Goal: Information Seeking & Learning: Learn about a topic

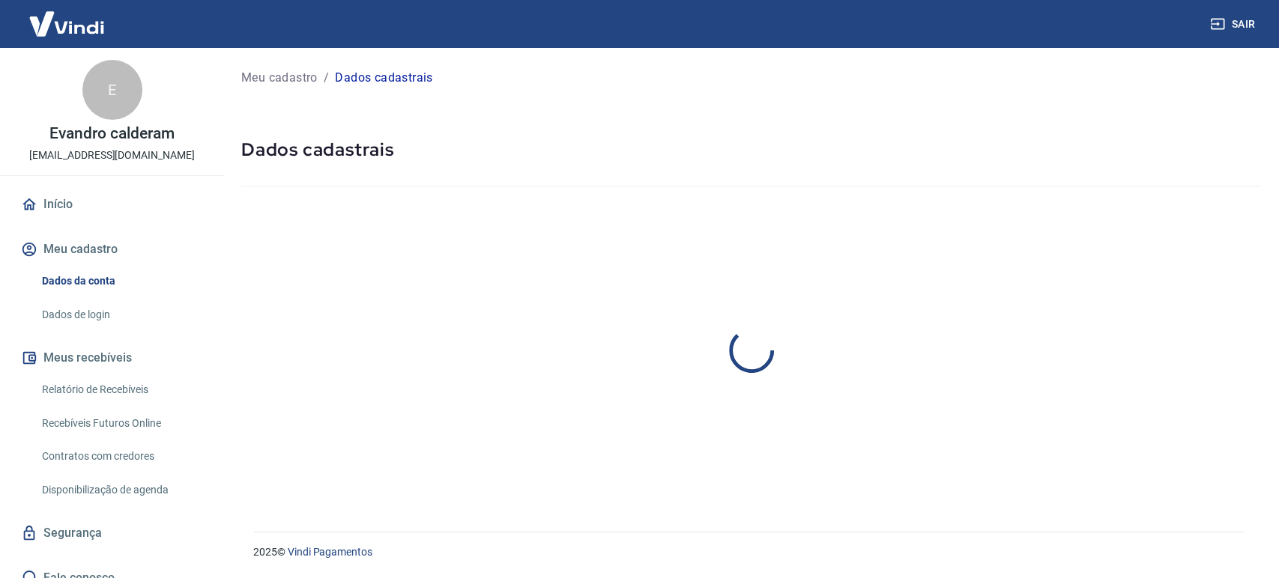
drag, startPoint x: 0, startPoint y: 0, endPoint x: 740, endPoint y: 214, distance: 770.5
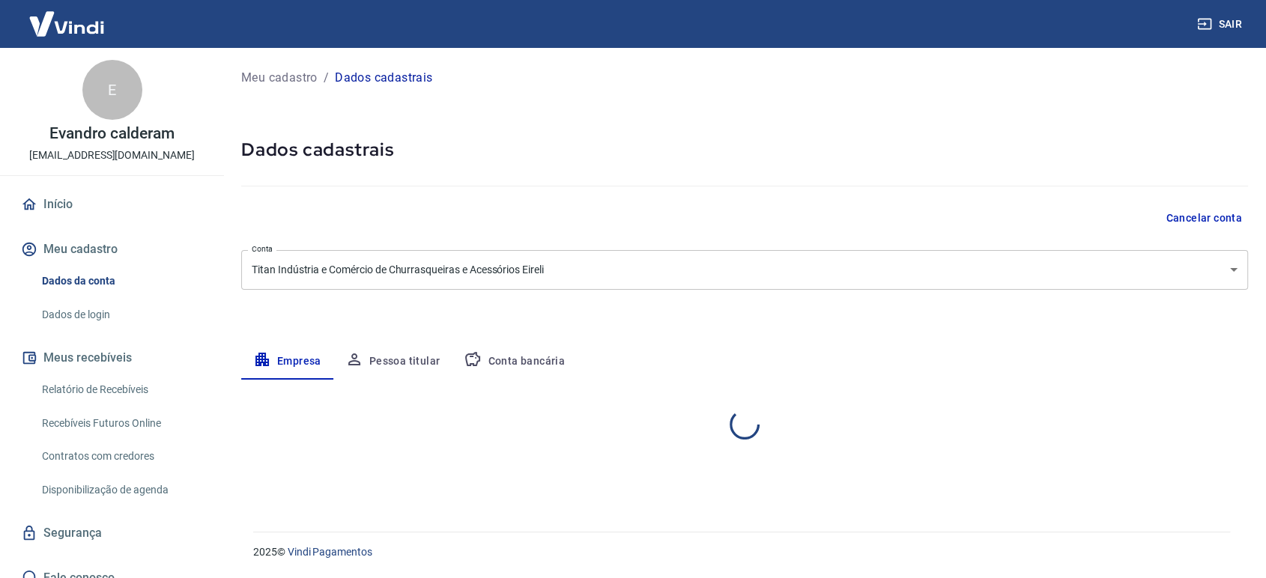
select select "RS"
select select "business"
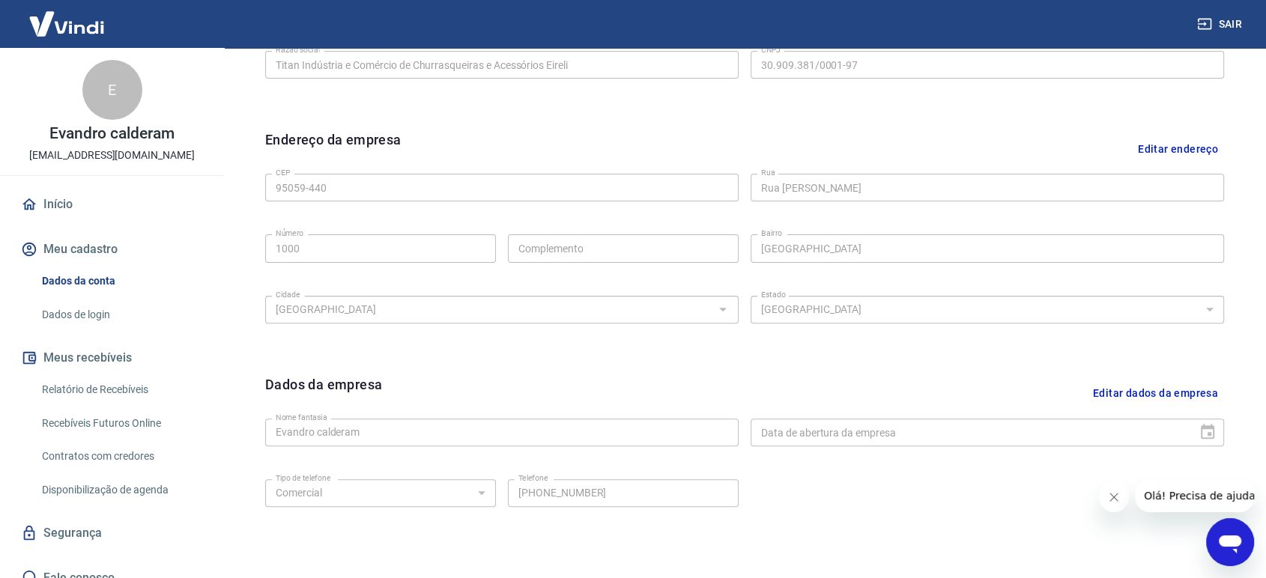
scroll to position [501, 0]
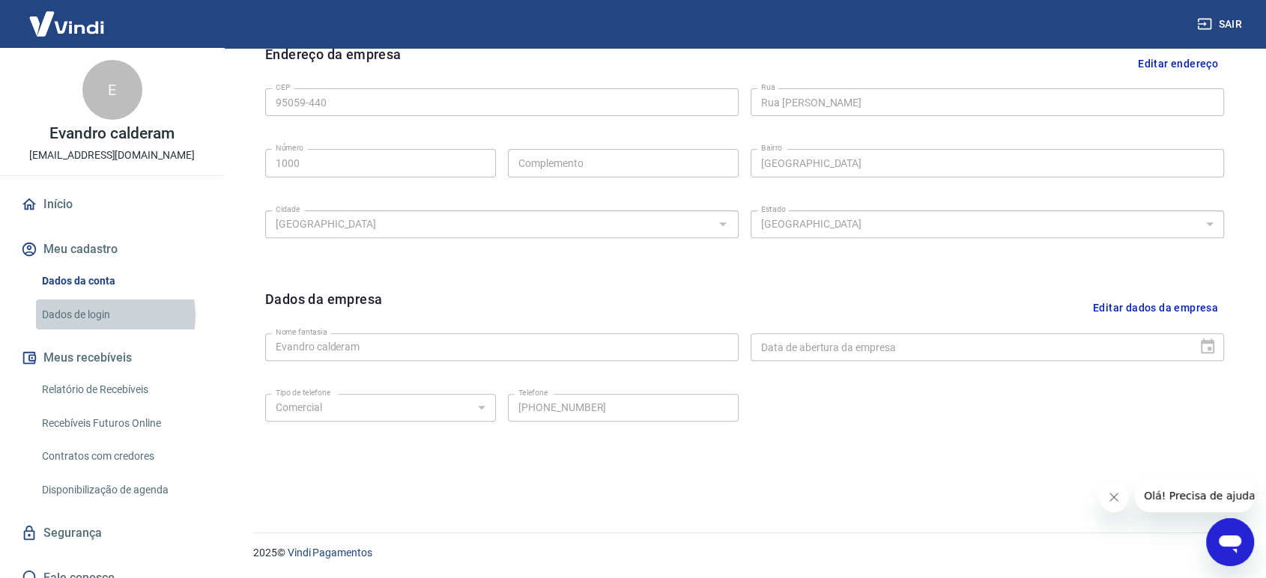
click at [109, 315] on link "Dados de login" at bounding box center [121, 315] width 170 height 31
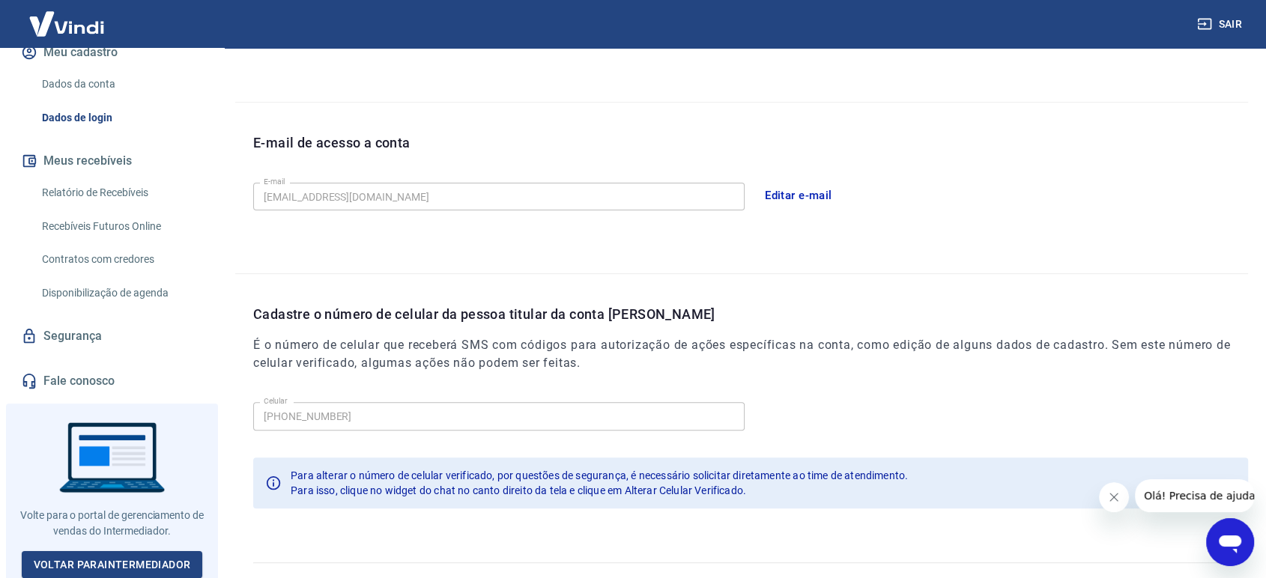
scroll to position [380, 0]
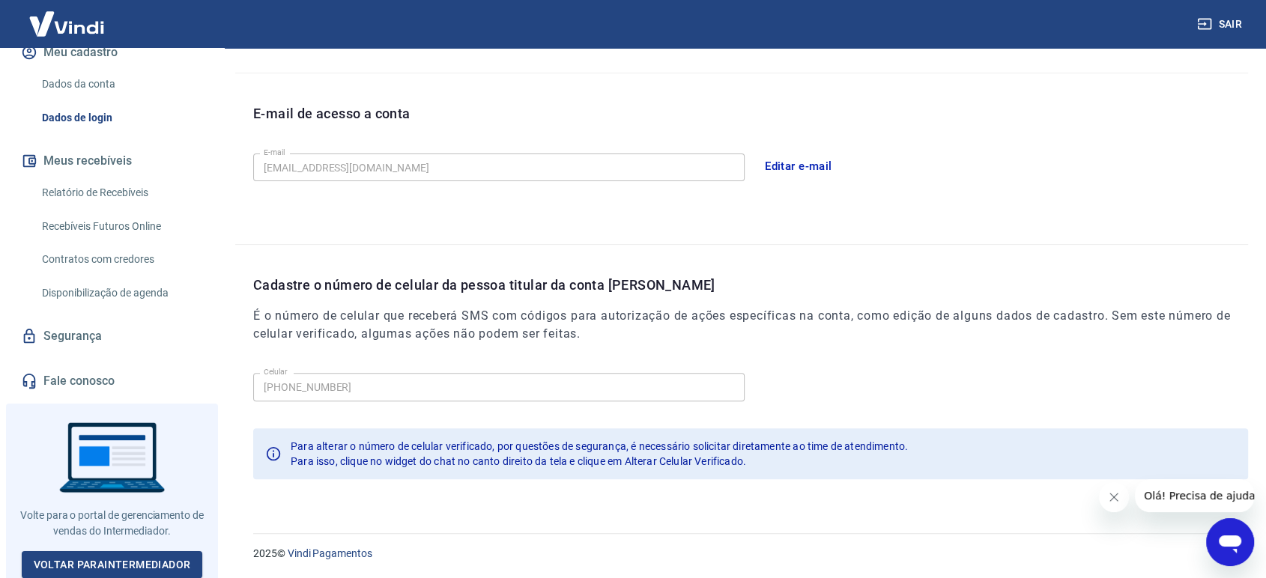
click at [1235, 533] on icon "Abrir janela de mensagens" at bounding box center [1230, 542] width 27 height 27
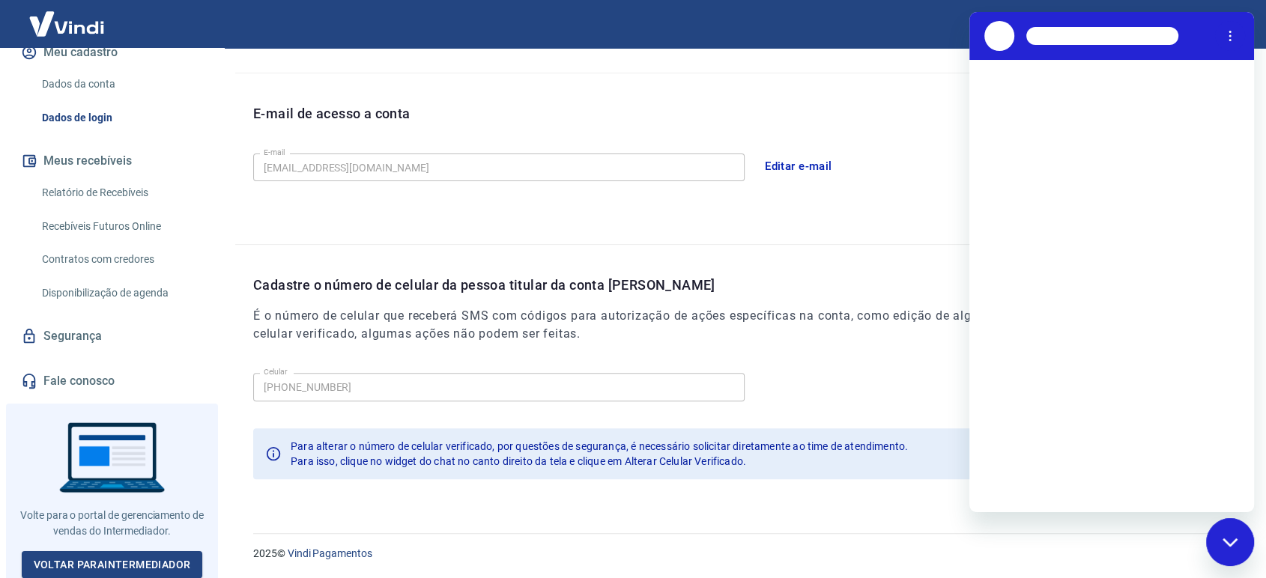
scroll to position [0, 0]
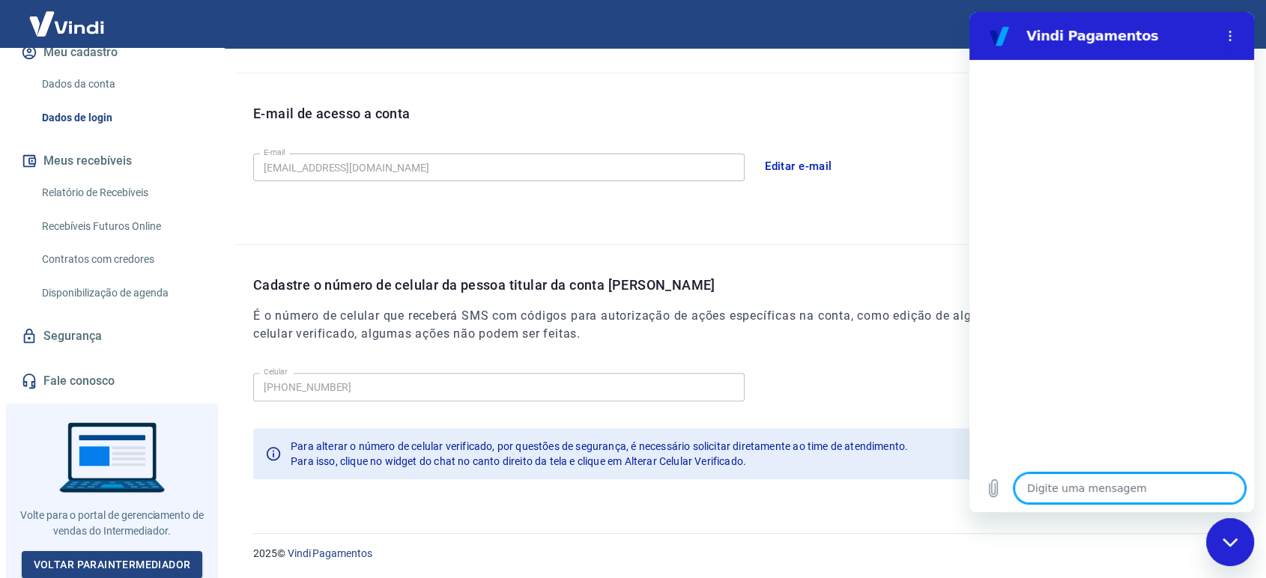
click at [126, 376] on link "Fale conosco" at bounding box center [112, 381] width 188 height 33
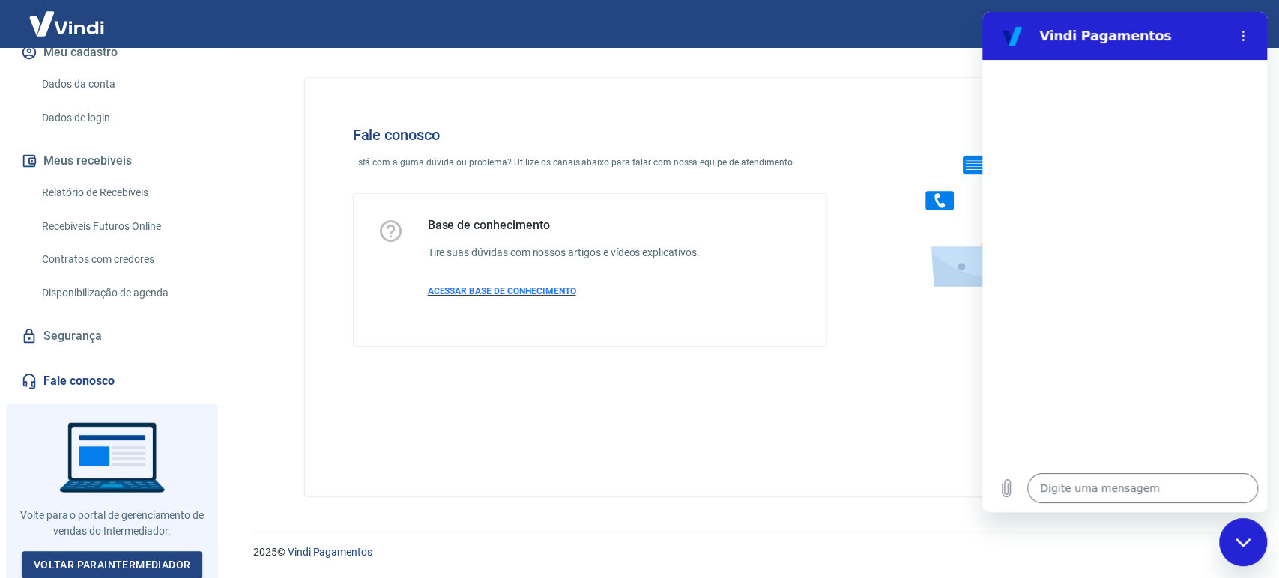
click at [499, 286] on span "ACESSAR BASE DE CONHECIMENTO" at bounding box center [502, 291] width 148 height 10
type textarea "x"
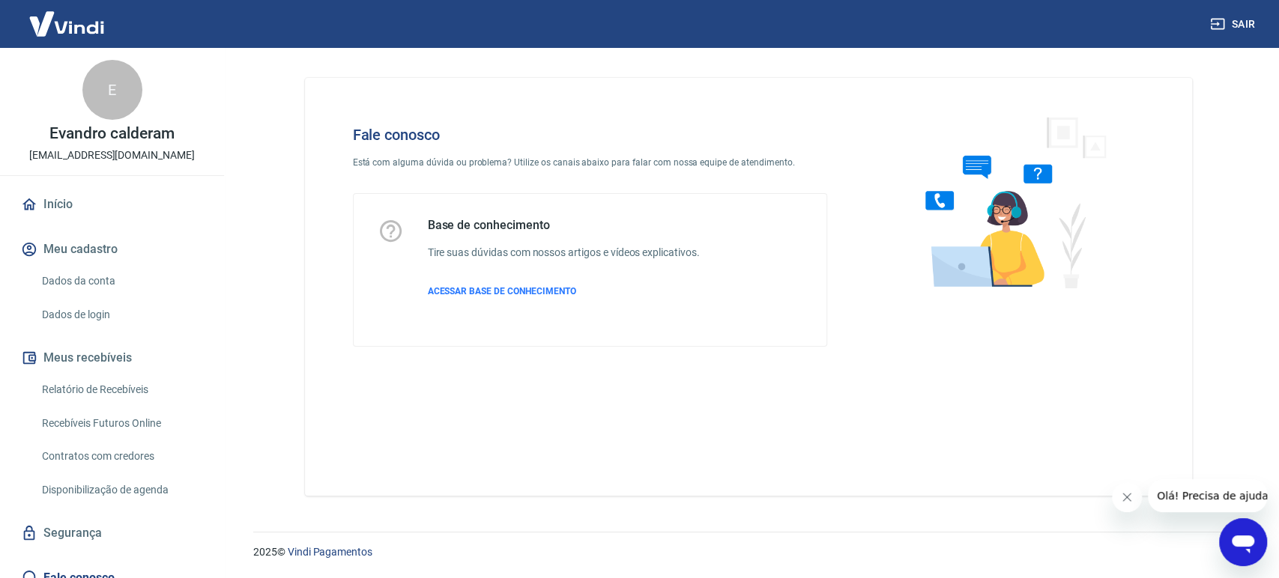
click at [531, 282] on div "Base de conhecimento Tire suas dúvidas com nossos artigos e vídeos explicativos…" at bounding box center [564, 270] width 272 height 104
click at [531, 280] on div "Base de conhecimento Tire suas dúvidas com nossos artigos e vídeos explicativos…" at bounding box center [564, 270] width 272 height 104
click at [532, 279] on div "Base de conhecimento Tire suas dúvidas com nossos artigos e vídeos explicativos…" at bounding box center [564, 270] width 272 height 104
click at [526, 282] on div "Base de conhecimento Tire suas dúvidas com nossos artigos e vídeos explicativos…" at bounding box center [564, 270] width 272 height 104
click at [518, 292] on span "ACESSAR BASE DE CONHECIMENTO" at bounding box center [502, 291] width 148 height 10
